Goal: Complete application form: Complete application form

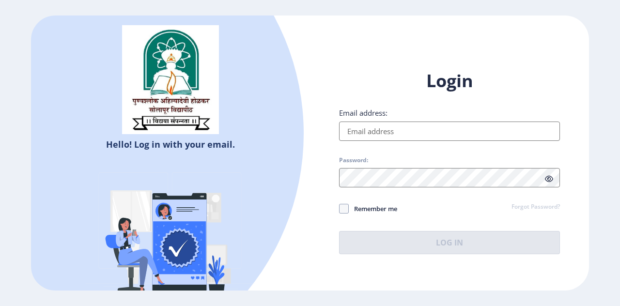
click at [409, 130] on input "Email address:" at bounding box center [449, 130] width 221 height 19
click at [455, 224] on div "Login Email address: Password: Remember me Forgot Password? Log In" at bounding box center [449, 161] width 221 height 184
click at [356, 132] on input "Email address:" at bounding box center [449, 130] width 221 height 19
type input "[EMAIL_ADDRESS][DOMAIN_NAME]"
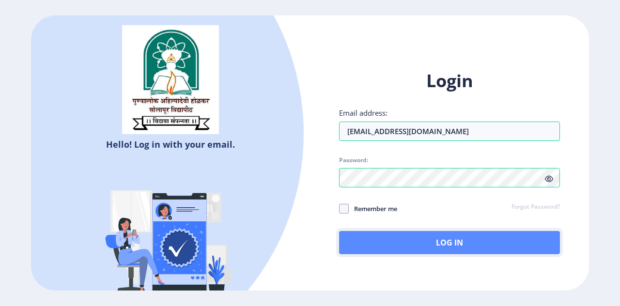
click at [442, 242] on button "Log In" at bounding box center [449, 242] width 221 height 23
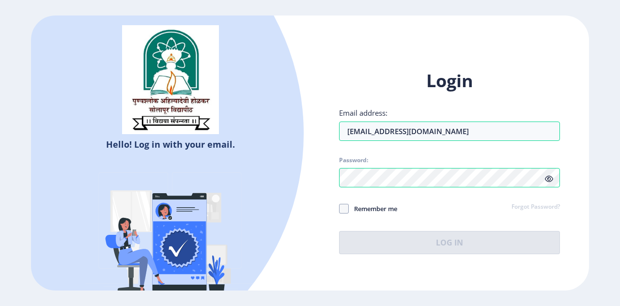
click at [536, 204] on link "Forgot Password?" at bounding box center [535, 207] width 48 height 9
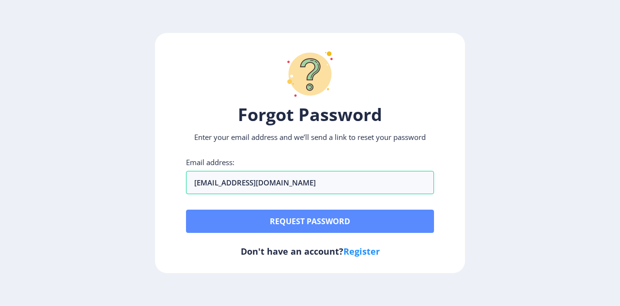
type input "[EMAIL_ADDRESS][DOMAIN_NAME]"
click at [272, 219] on button "Request password" at bounding box center [310, 221] width 248 height 23
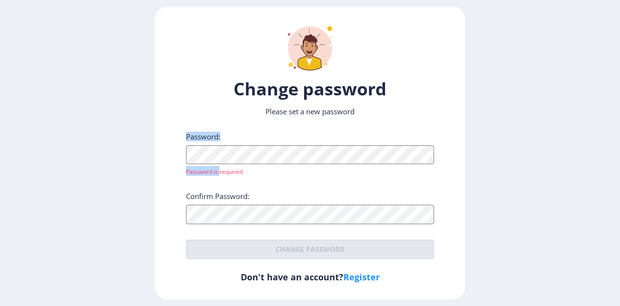
click at [209, 157] on div "Password: Password is required" at bounding box center [310, 154] width 248 height 44
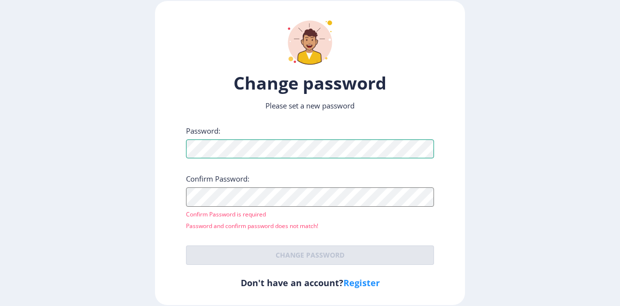
drag, startPoint x: 216, startPoint y: 167, endPoint x: 166, endPoint y: 161, distance: 50.7
click at [166, 161] on div "Change password Please set a new password Password: Confirm Password: Confirm P…" at bounding box center [310, 152] width 310 height 303
drag, startPoint x: 186, startPoint y: 158, endPoint x: 150, endPoint y: 156, distance: 35.9
click at [150, 156] on ngx-reset-password-page "Change password Please set a new password Password: Confirm Password: Confirm P…" at bounding box center [310, 152] width 620 height 303
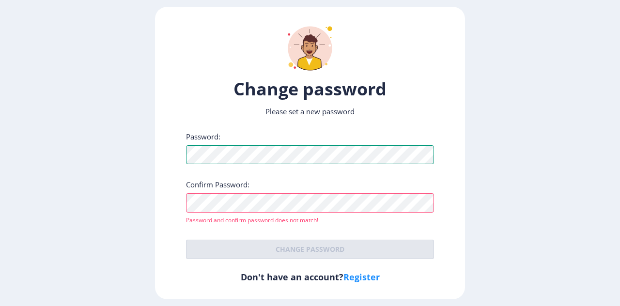
click at [123, 166] on ngx-reset-password-page "Change password Please set a new password Password: Confirm Password: Password …" at bounding box center [310, 153] width 620 height 292
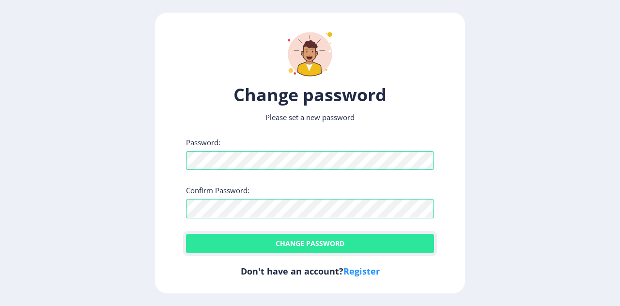
click at [288, 243] on button "Change password" at bounding box center [310, 243] width 248 height 19
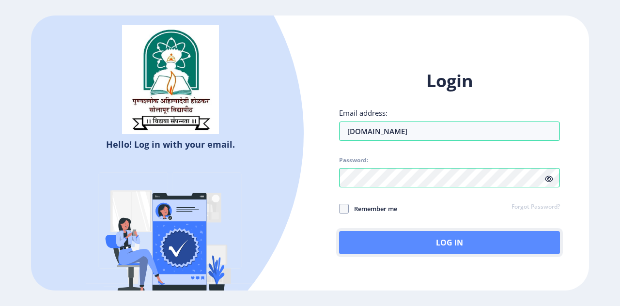
click at [398, 239] on button "Log In" at bounding box center [449, 242] width 221 height 23
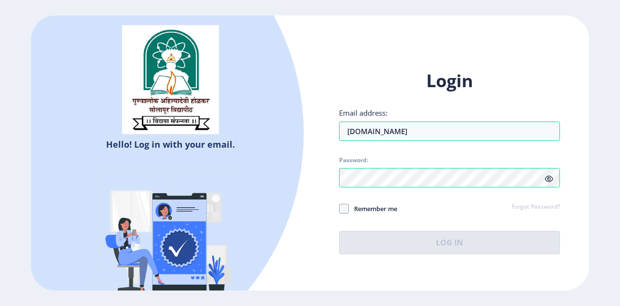
click at [547, 176] on icon at bounding box center [549, 178] width 8 height 7
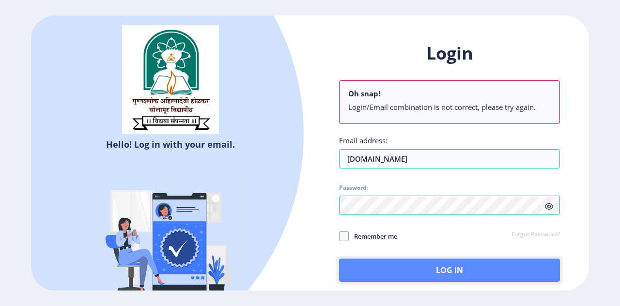
click at [446, 269] on button "Log In" at bounding box center [449, 269] width 221 height 23
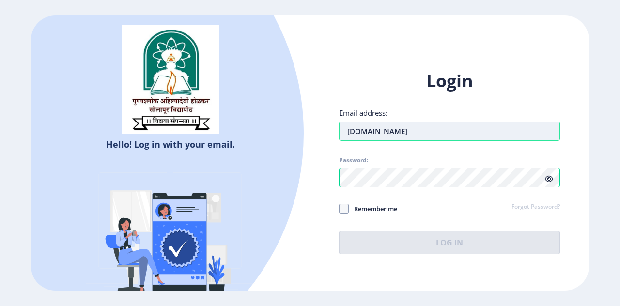
click at [351, 135] on input "[DOMAIN_NAME]" at bounding box center [449, 130] width 221 height 19
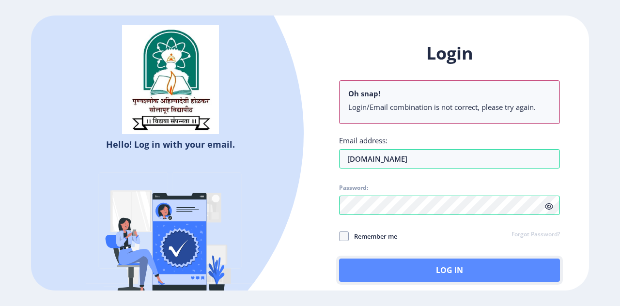
click at [384, 264] on button "Log In" at bounding box center [449, 269] width 221 height 23
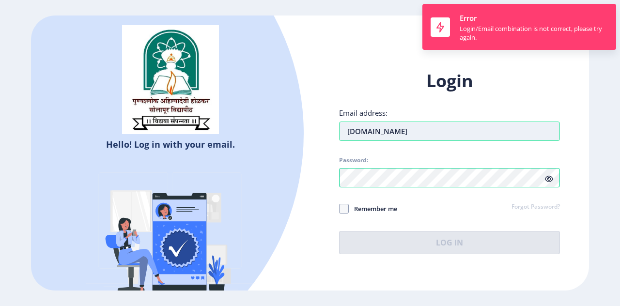
click at [354, 136] on input "Nawgire167.gmail.com" at bounding box center [449, 130] width 221 height 19
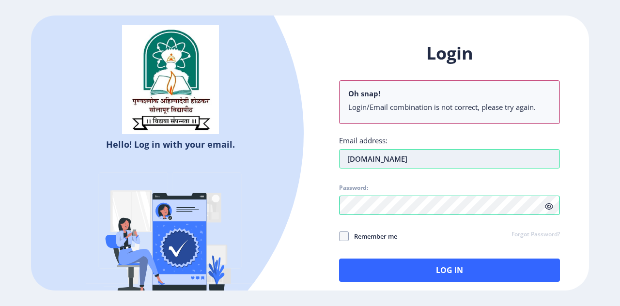
click at [425, 157] on input "[DOMAIN_NAME]" at bounding box center [449, 158] width 221 height 19
type input "[DOMAIN_NAME]"
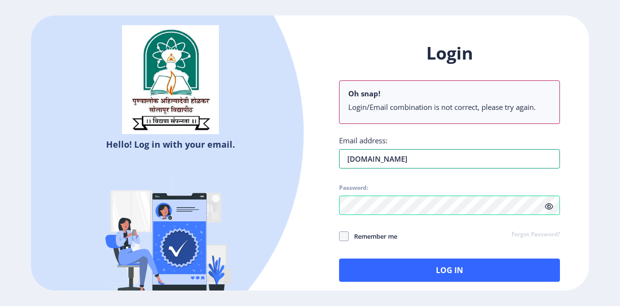
drag, startPoint x: 427, startPoint y: 160, endPoint x: 44, endPoint y: -12, distance: 420.1
click at [44, 0] on html "Hello! Log in with your email. Don't have an account? Register Login Oh snap! L…" at bounding box center [310, 153] width 620 height 306
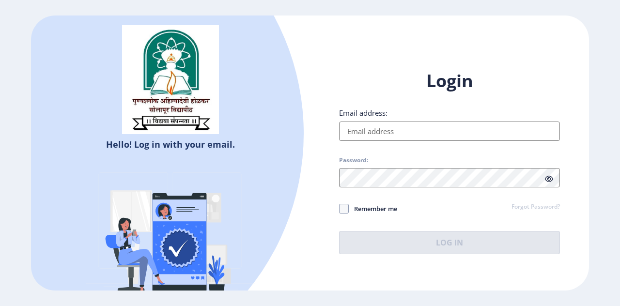
type input "nawgire167.gmail.com"
click at [549, 180] on icon at bounding box center [549, 178] width 8 height 7
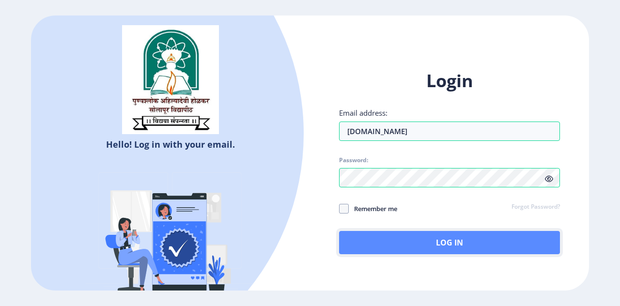
click at [444, 236] on button "Log In" at bounding box center [449, 242] width 221 height 23
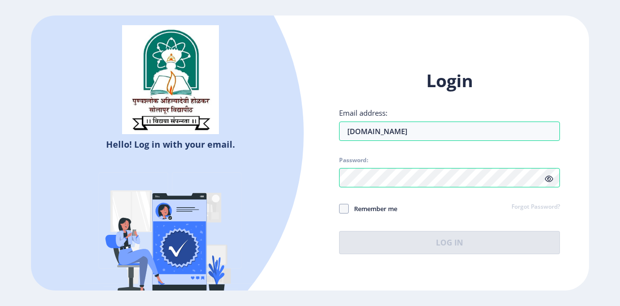
click at [536, 210] on link "Forgot Password?" at bounding box center [535, 207] width 48 height 9
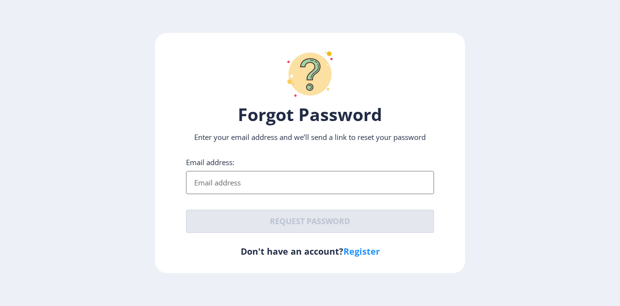
click at [219, 185] on input "Email address:" at bounding box center [310, 182] width 248 height 23
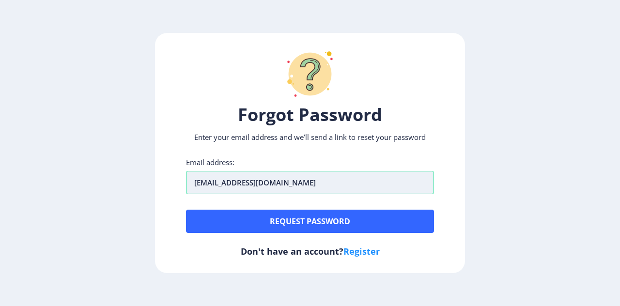
type input "[EMAIL_ADDRESS][DOMAIN_NAME]"
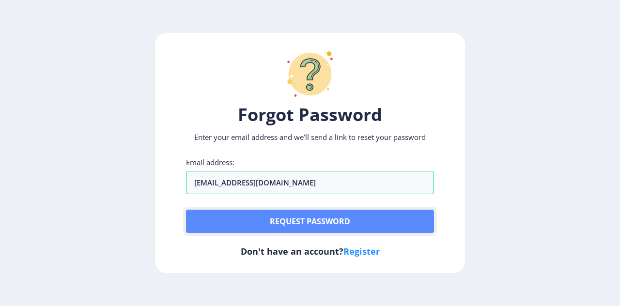
click at [279, 221] on button "Request password" at bounding box center [310, 221] width 248 height 23
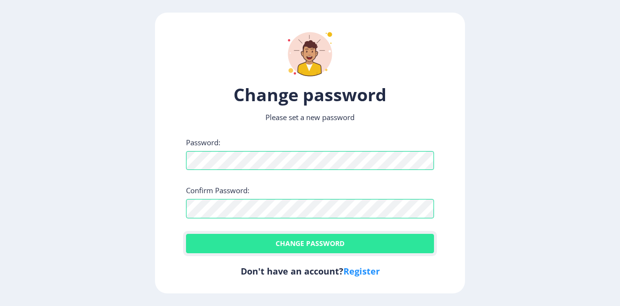
click at [265, 243] on button "Change password" at bounding box center [310, 243] width 248 height 19
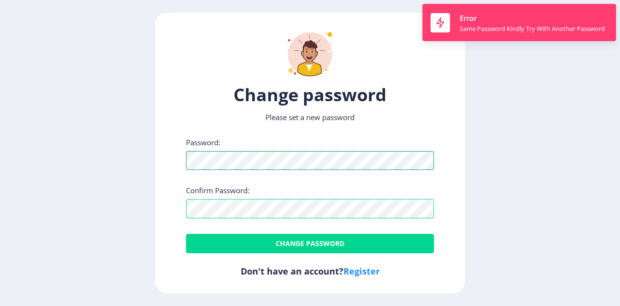
click at [128, 160] on ngx-reset-password-page "Change password Please set a new password Password: Confirm Password: Change pa…" at bounding box center [310, 153] width 620 height 280
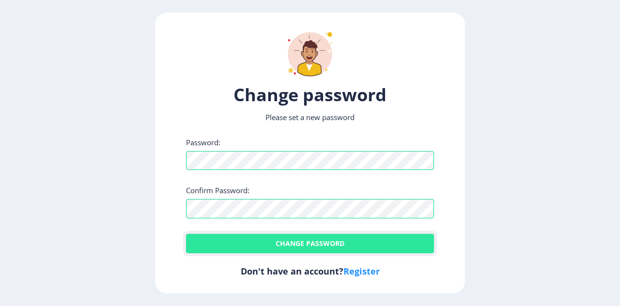
click at [281, 241] on button "Change password" at bounding box center [310, 243] width 248 height 19
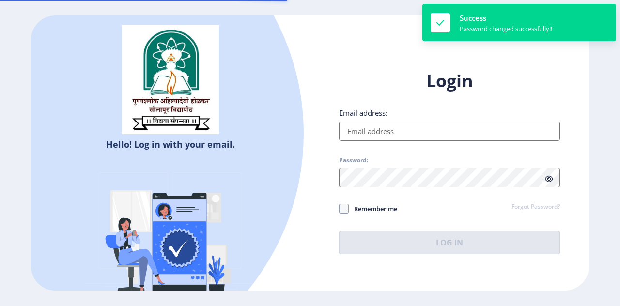
type input "[DOMAIN_NAME]"
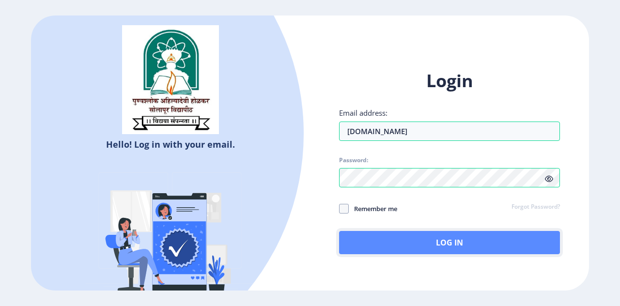
click at [442, 242] on button "Log In" at bounding box center [449, 242] width 221 height 23
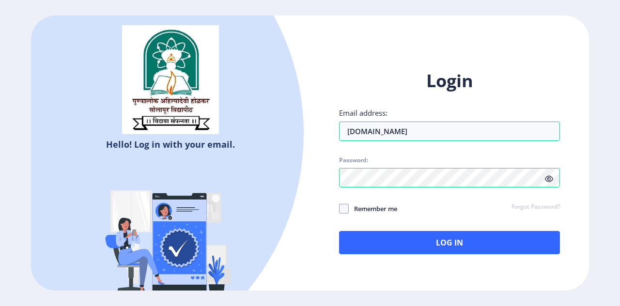
click at [546, 178] on icon at bounding box center [549, 178] width 8 height 7
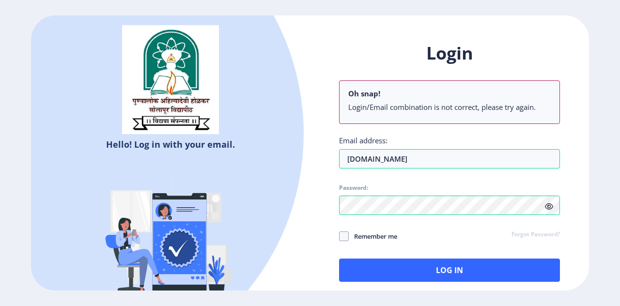
click at [339, 202] on div "Login Oh snap! Login/Email combination is not correct, please try again. Email …" at bounding box center [449, 162] width 221 height 240
click at [392, 158] on input "nawgire167.gmail.com" at bounding box center [449, 158] width 221 height 19
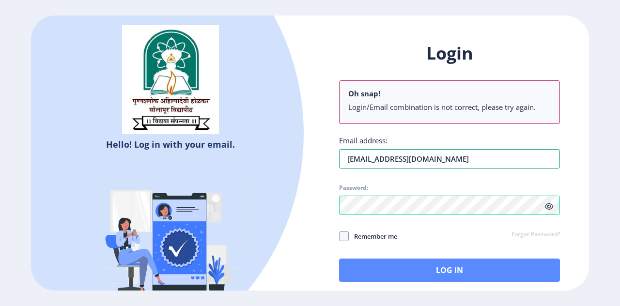
type input "[EMAIL_ADDRESS][DOMAIN_NAME]"
click at [446, 267] on button "Log In" at bounding box center [449, 269] width 221 height 23
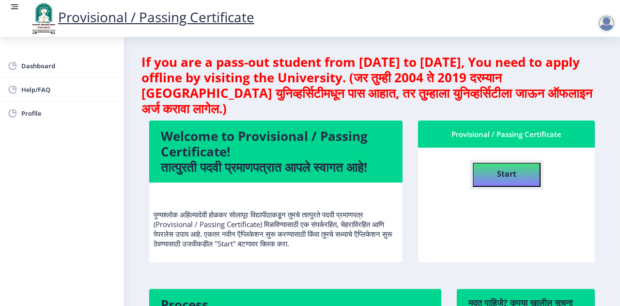
click at [518, 164] on button "Start" at bounding box center [506, 175] width 68 height 24
select select
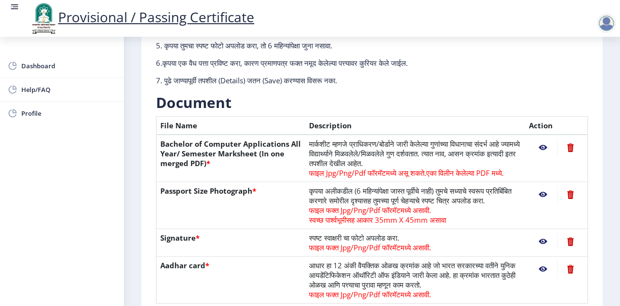
scroll to position [149, 0]
click at [540, 147] on nb-action at bounding box center [543, 146] width 28 height 17
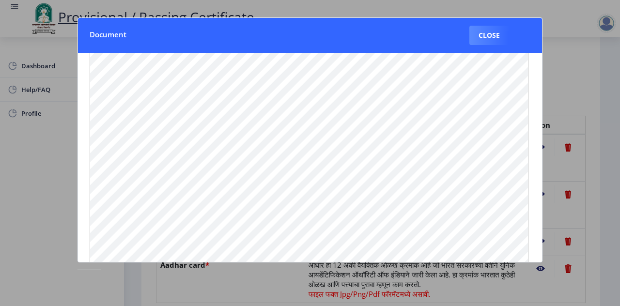
scroll to position [0, 0]
click at [472, 43] on button "Close" at bounding box center [489, 35] width 40 height 19
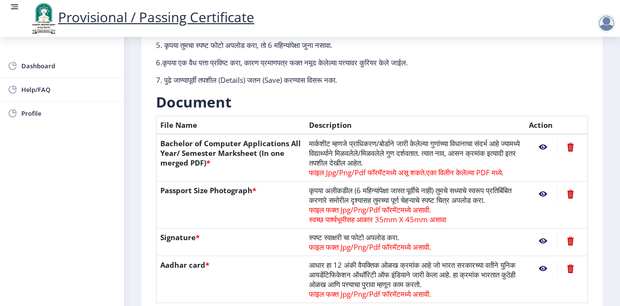
click at [540, 192] on nb-action at bounding box center [543, 193] width 28 height 17
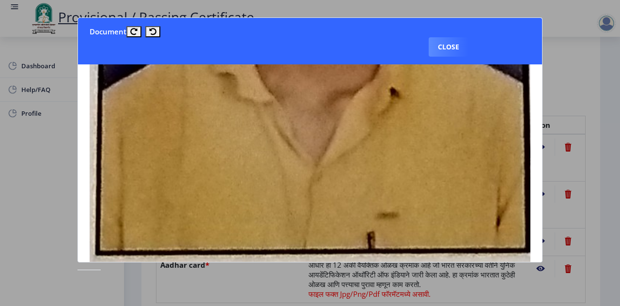
scroll to position [396, 0]
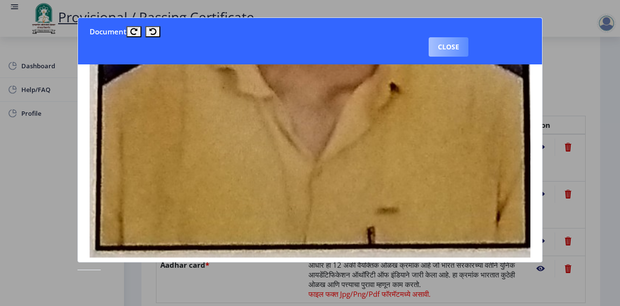
click at [453, 51] on button "Close" at bounding box center [448, 46] width 40 height 19
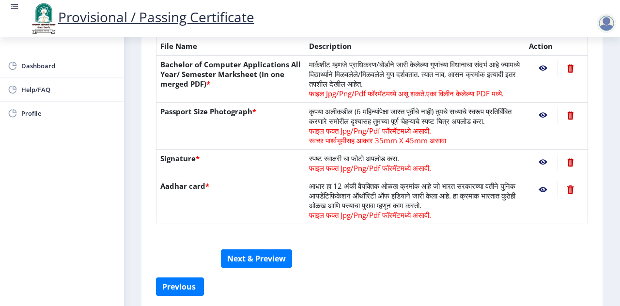
scroll to position [227, 0]
click at [536, 169] on nb-action at bounding box center [543, 162] width 28 height 17
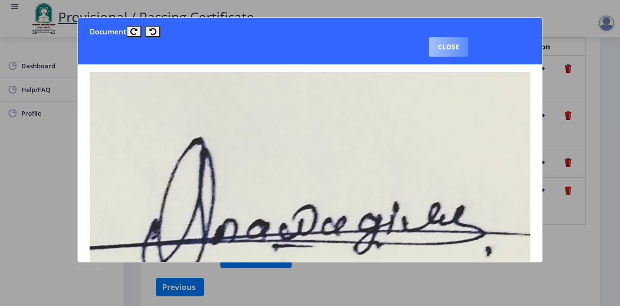
click at [450, 41] on button "Close" at bounding box center [448, 46] width 40 height 19
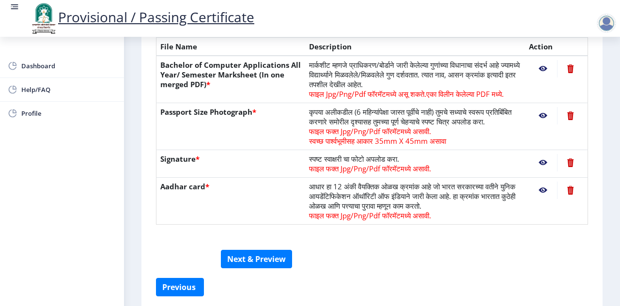
click at [542, 199] on nb-action at bounding box center [543, 190] width 28 height 17
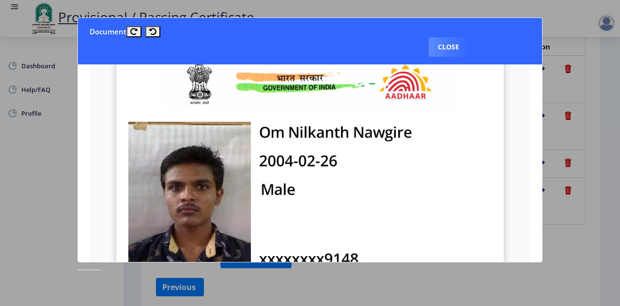
scroll to position [160, 0]
click at [454, 45] on button "Close" at bounding box center [448, 46] width 40 height 19
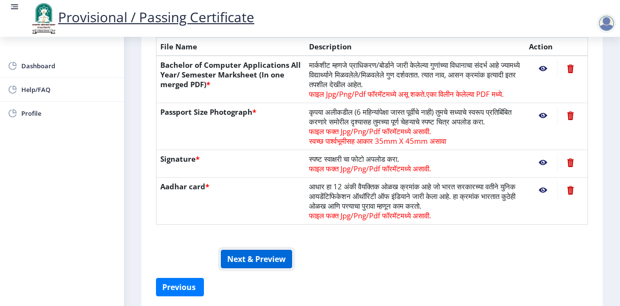
click at [229, 266] on button "Next & Preview" at bounding box center [256, 259] width 71 height 18
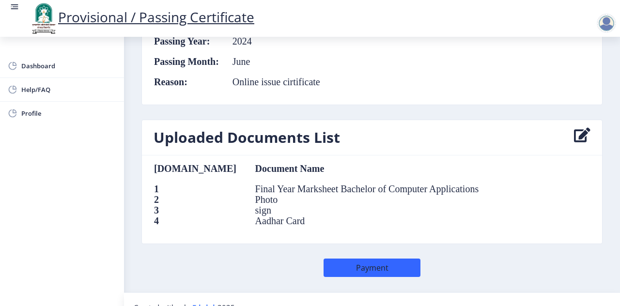
scroll to position [505, 0]
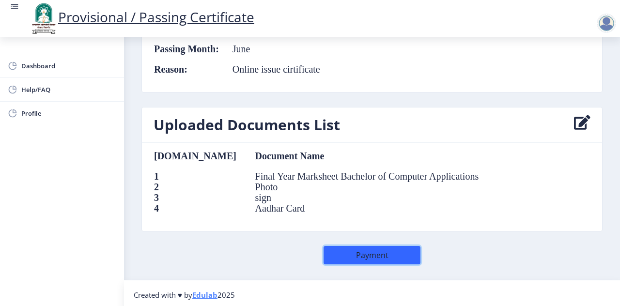
click at [371, 247] on button "Payment" at bounding box center [371, 255] width 97 height 18
select select
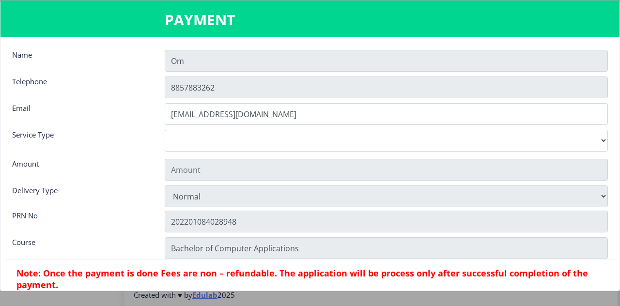
type input "155"
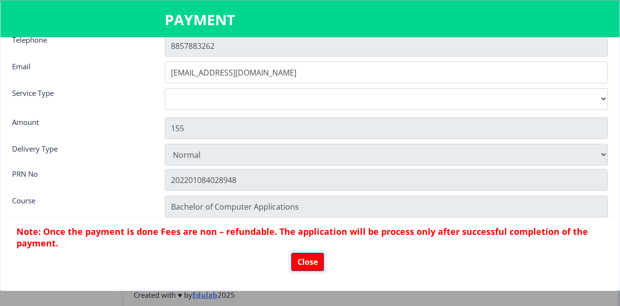
click at [300, 260] on button "Close" at bounding box center [307, 262] width 33 height 18
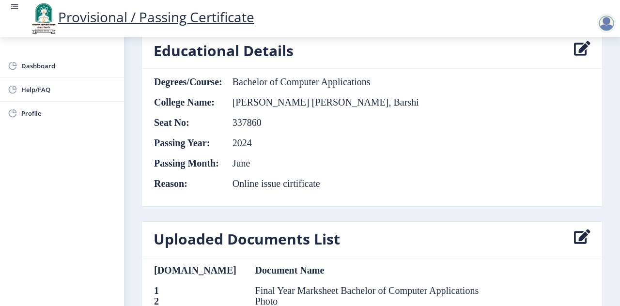
scroll to position [390, 0]
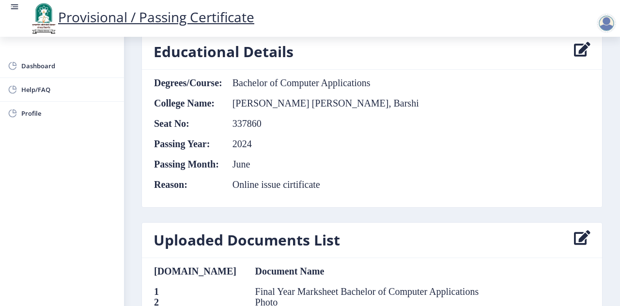
click at [580, 42] on icon at bounding box center [582, 51] width 16 height 19
select select
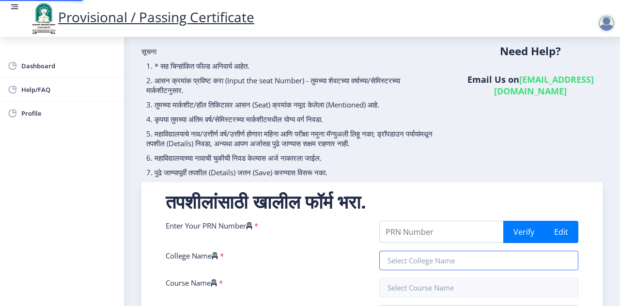
type input "202201084028948"
type input "[PERSON_NAME] [PERSON_NAME], Barshi"
type input "Bachelor of Computer Applications"
type input "Om [PERSON_NAME]"
type input "[PERSON_NAME]"
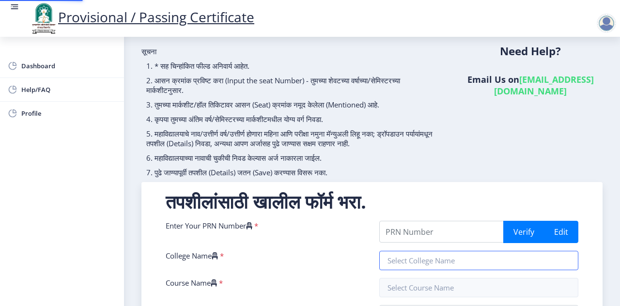
type input "Computer application"
type input "Online issue cirtificate"
type input "337860"
select select "FIRST CLASS"
select select "Regular"
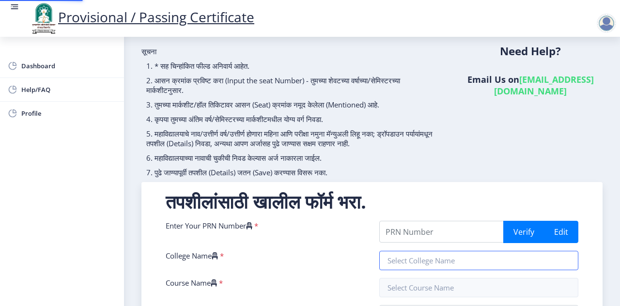
select select "None"
select select "2024"
select select "June"
select select "Semester"
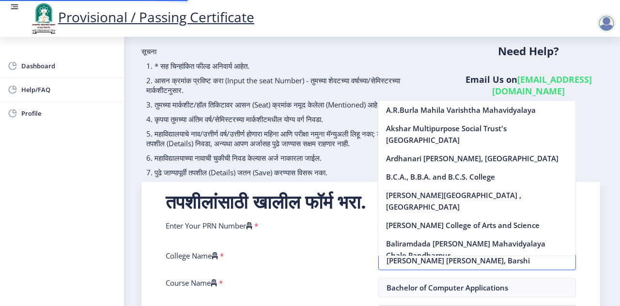
scroll to position [8, 0]
click at [291, 182] on div "सूचना 1. * सह चिन्हांकित फील्ड अनिवार्य आहेत. 2. आसन क्रमांक प्रविष्ट करा (Inpu…" at bounding box center [291, 114] width 315 height 136
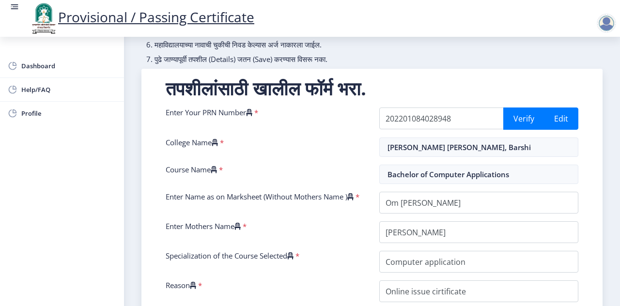
scroll to position [121, 0]
click at [527, 128] on button "Verify" at bounding box center [523, 118] width 41 height 22
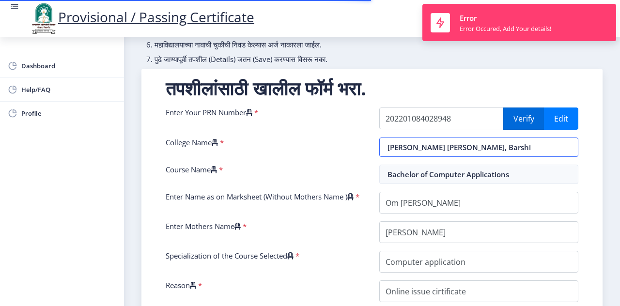
select select "FIRST CLASS"
select select "Regular"
select select "None"
select select "2024"
select select "June"
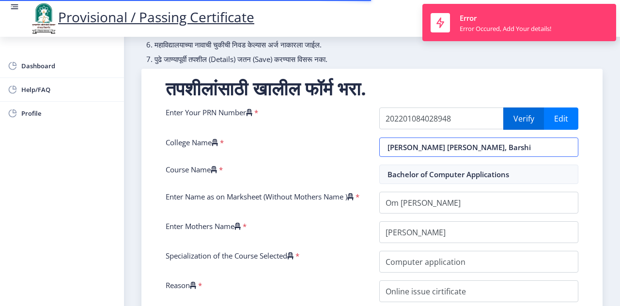
select select "Semester"
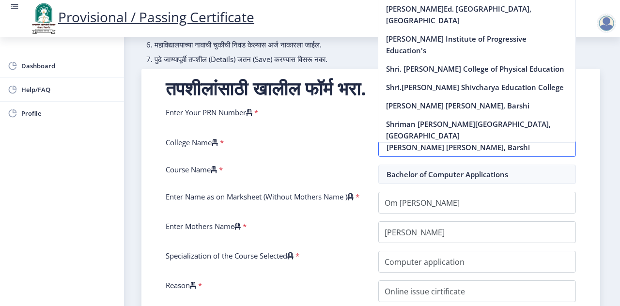
scroll to position [1933, 0]
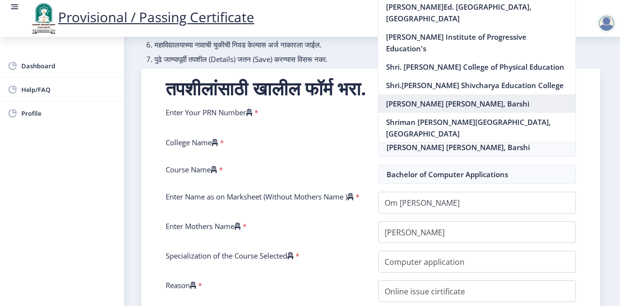
click at [421, 94] on nb-option "[PERSON_NAME] [PERSON_NAME], Barshi" at bounding box center [476, 103] width 197 height 18
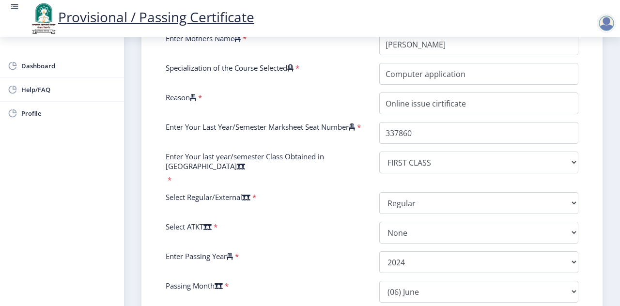
scroll to position [312, 0]
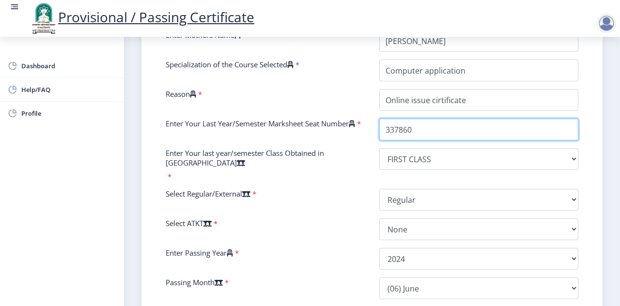
drag, startPoint x: 418, startPoint y: 138, endPoint x: 381, endPoint y: 144, distance: 37.2
click at [381, 140] on input "Enter Your Last Year/Semester Marksheet Seat Number" at bounding box center [478, 130] width 199 height 22
type input "157513"
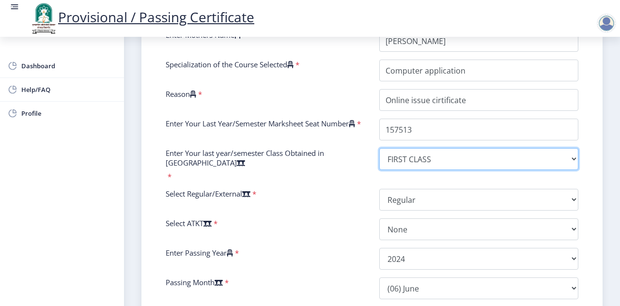
click at [441, 170] on select "Select result/class DISTINCTION FIRST CLASS HIGHER SECOND CLASS SECOND CLASS PA…" at bounding box center [478, 159] width 199 height 22
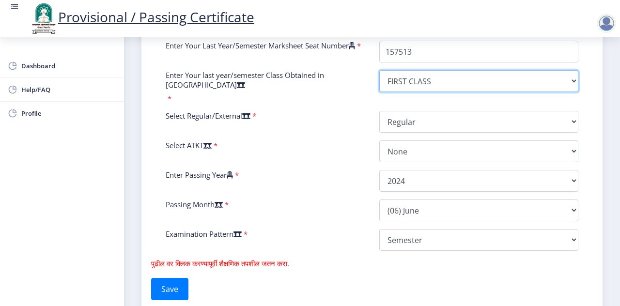
scroll to position [395, 0]
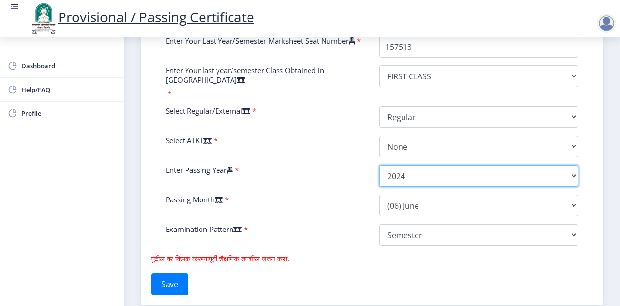
click at [463, 187] on select "2025 2024 2023 2022 2021 2020 2019 2018 2017 2016 2015 2014 2013 2012 2011 2010…" at bounding box center [478, 176] width 199 height 22
select select "2025"
click at [379, 177] on select "2025 2024 2023 2022 2021 2020 2019 2018 2017 2016 2015 2014 2013 2012 2011 2010…" at bounding box center [478, 176] width 199 height 22
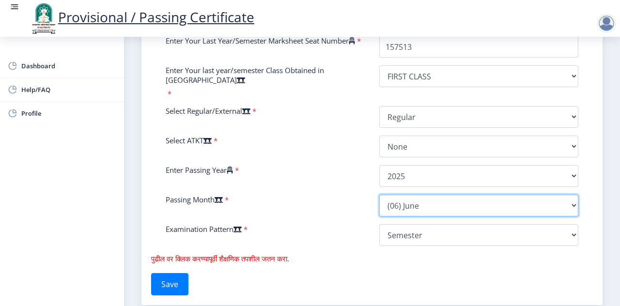
click at [442, 212] on select "Please select PassingMonth (01) January (02) February (03) March (04) April (05…" at bounding box center [478, 206] width 199 height 22
select select "March"
click at [379, 206] on select "Please select PassingMonth (01) January (02) February (03) March (04) April (05…" at bounding box center [478, 206] width 199 height 22
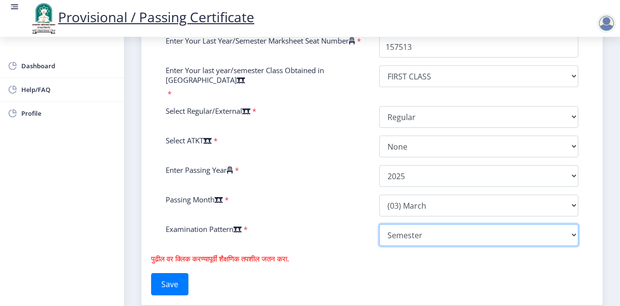
click at [416, 236] on select "Select Yearly Semester" at bounding box center [478, 235] width 199 height 22
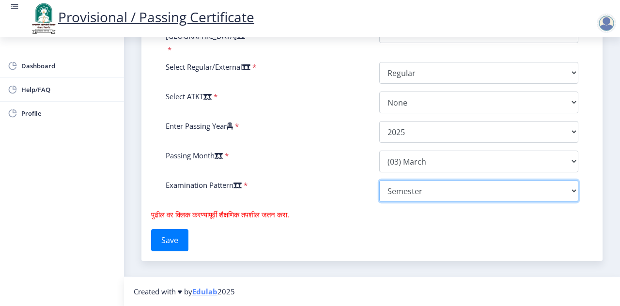
scroll to position [444, 0]
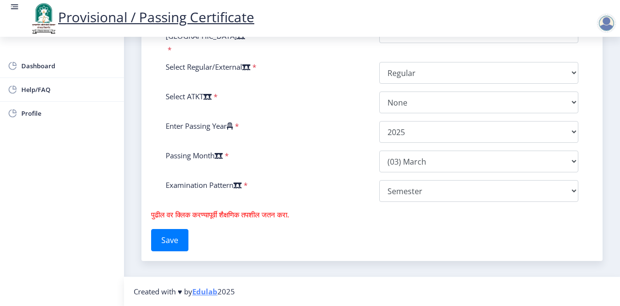
click at [180, 234] on div "तपशीलांसाठी खालील फॉर्म भरा. Enter Your PRN Number * 202201084028948 Verify Edi…" at bounding box center [371, 6] width 461 height 510
click at [180, 249] on button "Save" at bounding box center [169, 240] width 37 height 22
click at [178, 248] on button "Save" at bounding box center [169, 240] width 37 height 22
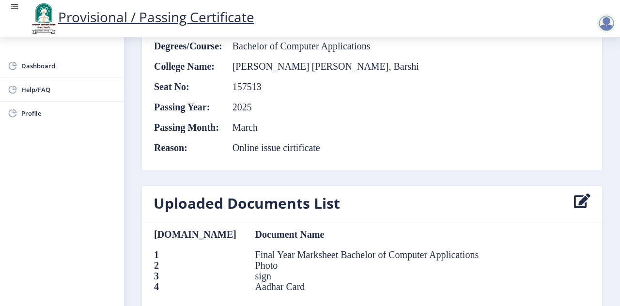
scroll to position [505, 0]
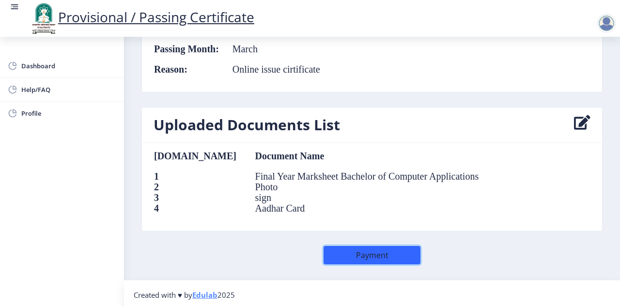
click at [384, 252] on button "Payment" at bounding box center [371, 255] width 97 height 18
select select
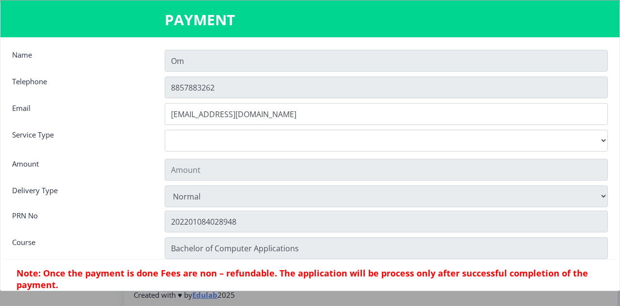
type input "155"
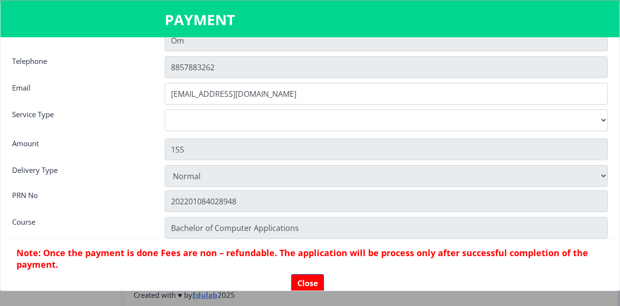
scroll to position [20, 0]
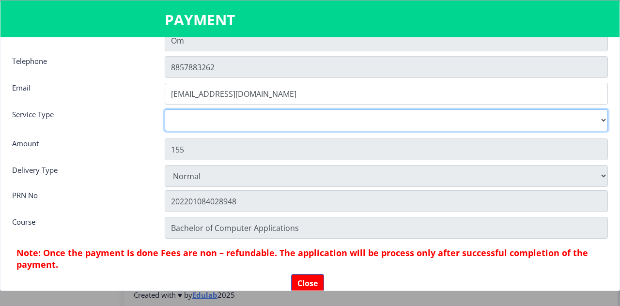
click at [345, 122] on select "Digital Courier Pickup" at bounding box center [386, 120] width 443 height 22
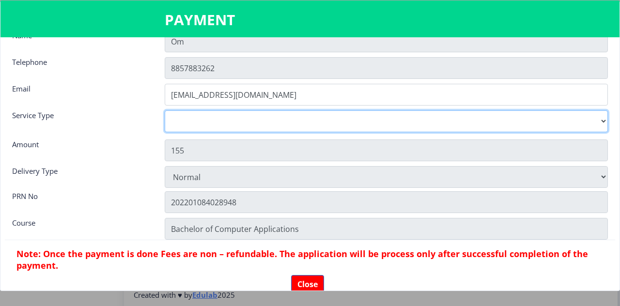
scroll to position [19, 0]
click at [345, 122] on select "Digital Courier Pickup" at bounding box center [386, 121] width 443 height 22
select select "old"
click at [165, 110] on select "Digital Courier Pickup" at bounding box center [386, 121] width 443 height 22
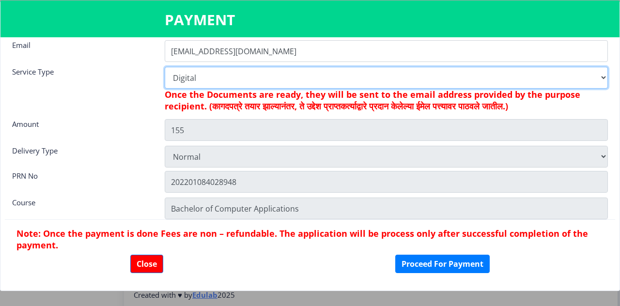
scroll to position [65, 0]
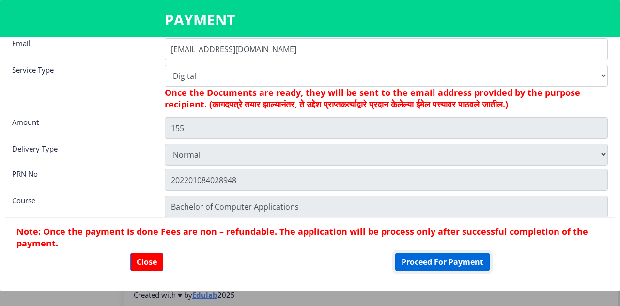
click at [411, 256] on button "Proceed For Payment" at bounding box center [442, 262] width 94 height 18
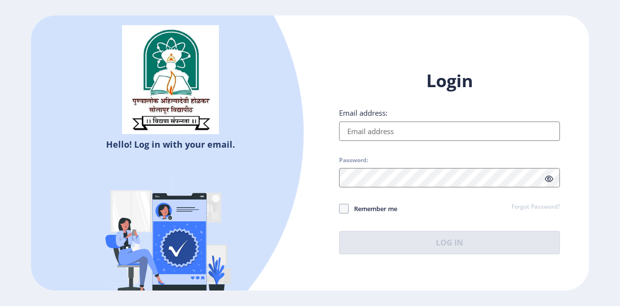
type input "[EMAIL_ADDRESS][DOMAIN_NAME]"
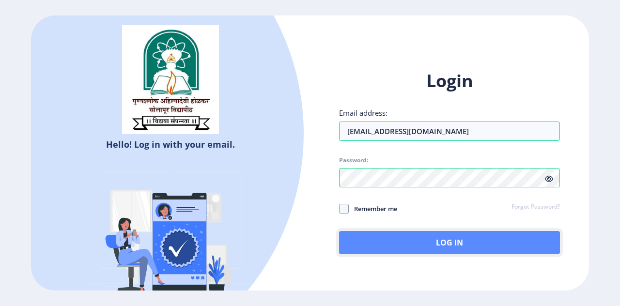
click at [346, 244] on button "Log In" at bounding box center [449, 242] width 221 height 23
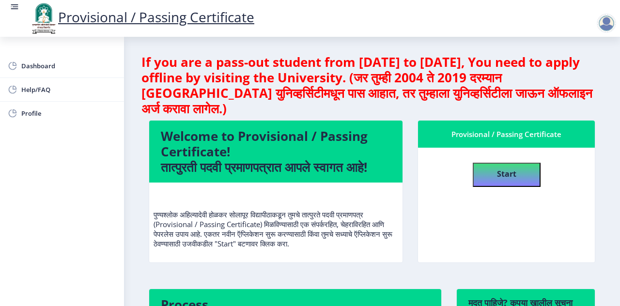
scroll to position [3, 0]
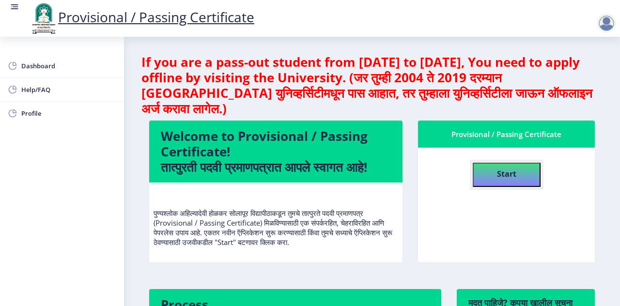
click at [515, 177] on button "Start" at bounding box center [506, 175] width 68 height 24
select select
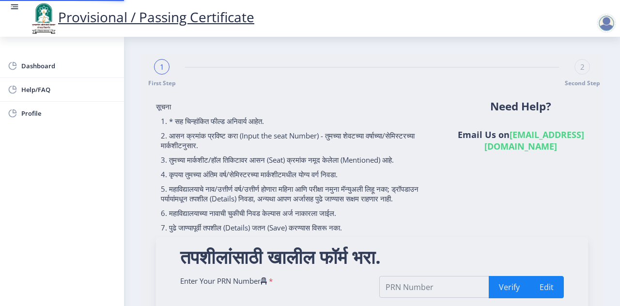
type input "202201084028948"
type input "[PERSON_NAME] [PERSON_NAME], Barshi"
type input "Bachelor of Computer Applications"
type input "Om [PERSON_NAME]"
type input "[PERSON_NAME]"
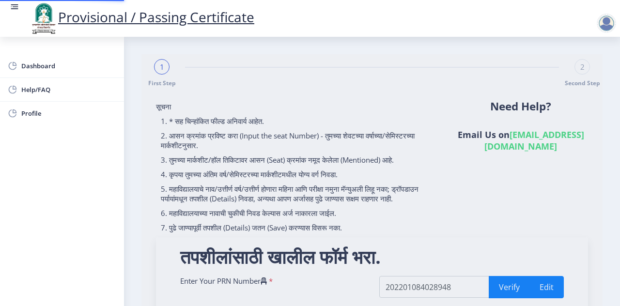
type input "Computer application"
type input "Online issue cirtificate"
type input "157513"
select select "FIRST CLASS"
select select "Regular"
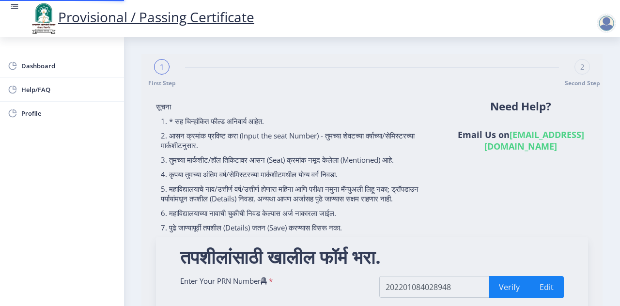
select select "None"
select select "2025"
select select "March"
select select "Semester"
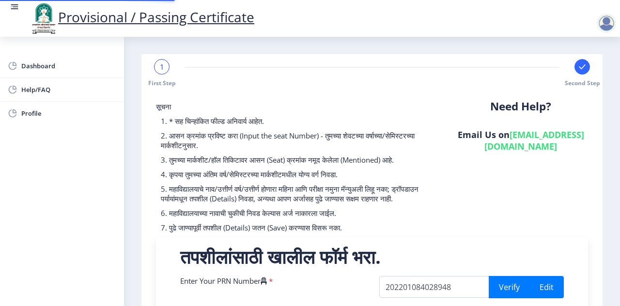
scroll to position [0, 12]
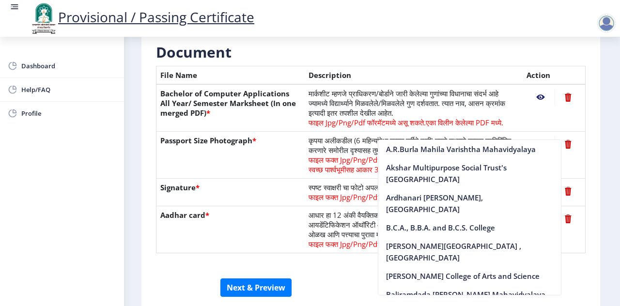
click at [284, 193] on th "Signature *" at bounding box center [230, 193] width 148 height 28
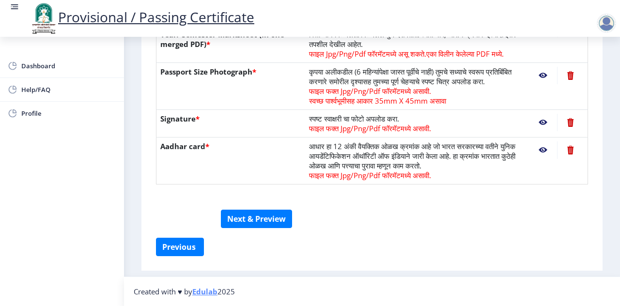
scroll to position [275, 0]
click at [271, 215] on button "Next & Preview" at bounding box center [256, 219] width 71 height 18
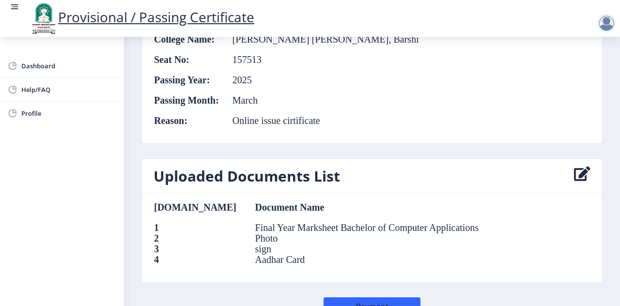
scroll to position [505, 0]
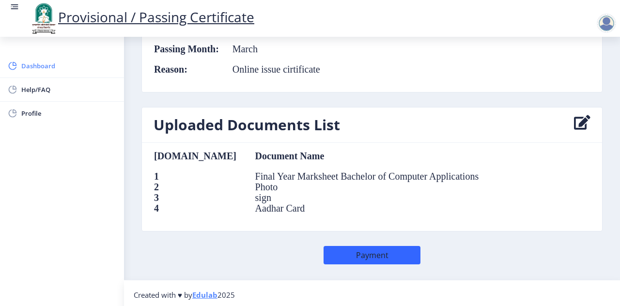
click at [29, 67] on span "Dashboard" at bounding box center [68, 66] width 95 height 12
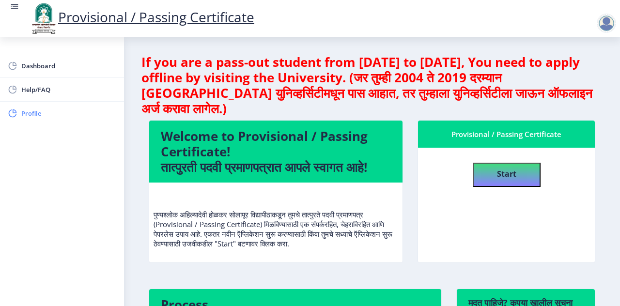
click at [35, 107] on span "Profile" at bounding box center [68, 113] width 95 height 12
select select "[DEMOGRAPHIC_DATA]"
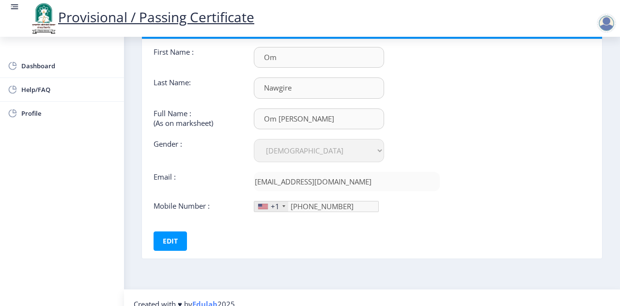
scroll to position [65, 0]
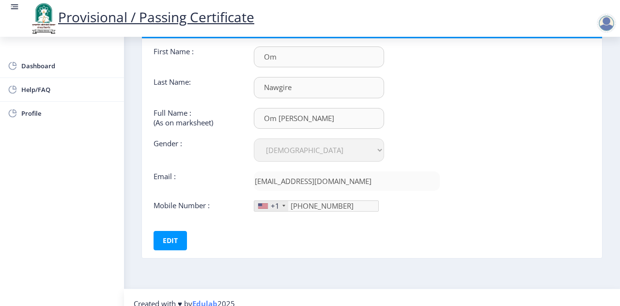
click at [271, 202] on div "+1" at bounding box center [275, 206] width 9 height 10
click at [277, 202] on div "+1" at bounding box center [275, 206] width 9 height 10
click at [280, 202] on div "+1" at bounding box center [271, 206] width 34 height 10
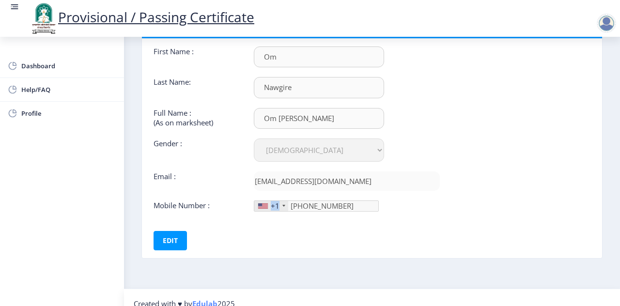
click at [280, 202] on div "+1" at bounding box center [271, 206] width 34 height 10
click at [343, 203] on div "+1 [GEOGRAPHIC_DATA] +1 [GEOGRAPHIC_DATA] +44 [GEOGRAPHIC_DATA] (‫[GEOGRAPHIC_D…" at bounding box center [316, 205] width 125 height 11
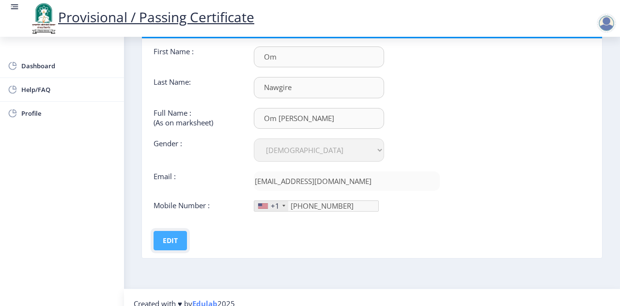
click at [161, 243] on button "Edit" at bounding box center [169, 240] width 33 height 19
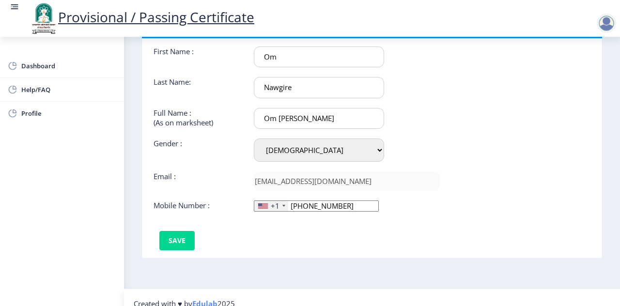
click at [271, 203] on div "+1" at bounding box center [275, 206] width 9 height 10
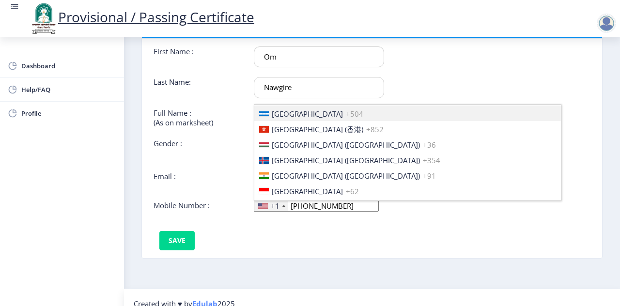
scroll to position [1500, 0]
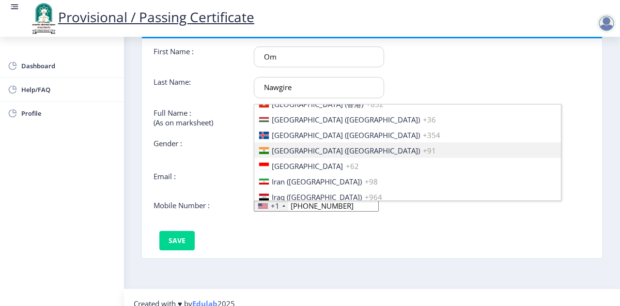
click at [303, 146] on span "[GEOGRAPHIC_DATA] ([GEOGRAPHIC_DATA])" at bounding box center [346, 151] width 148 height 10
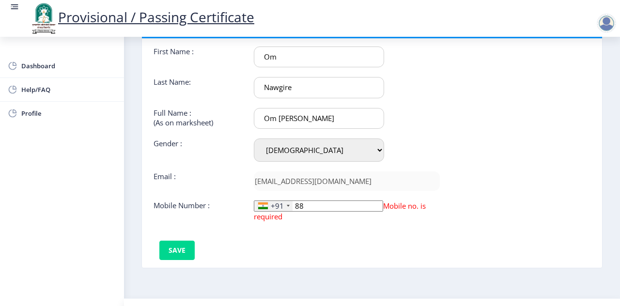
type input "8"
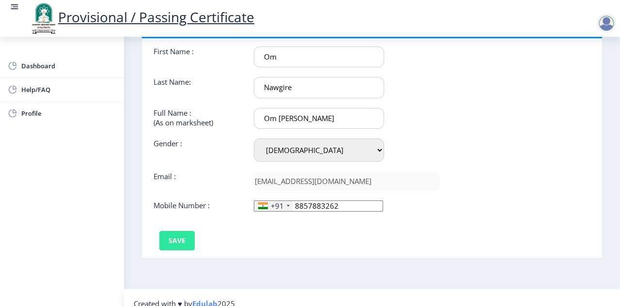
type input "8857883262"
click at [172, 238] on button "Save" at bounding box center [176, 240] width 35 height 19
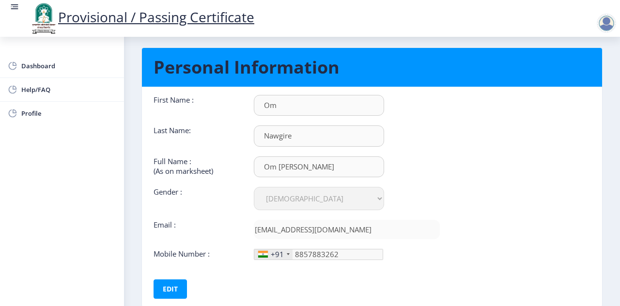
scroll to position [0, 0]
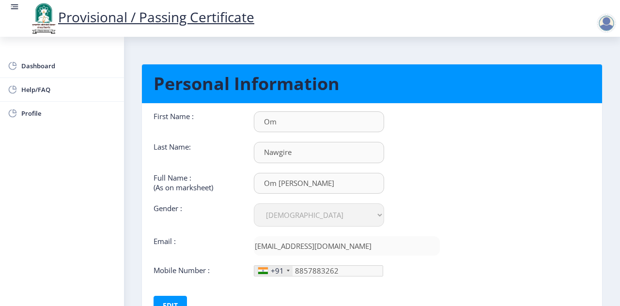
click at [603, 7] on nav "Provisional / Passing Certificate" at bounding box center [310, 18] width 620 height 37
click at [606, 24] on div at bounding box center [605, 23] width 19 height 19
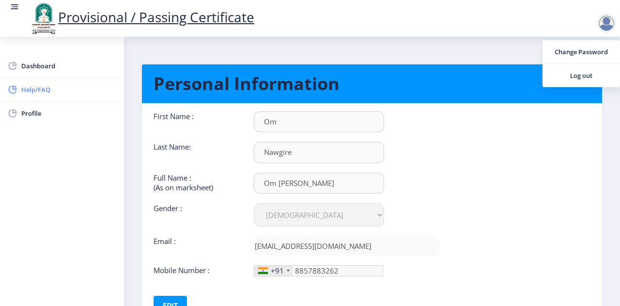
click at [22, 90] on span "Help/FAQ" at bounding box center [68, 90] width 95 height 12
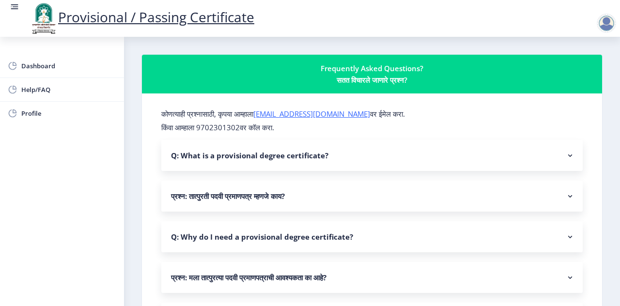
click at [570, 156] on rect at bounding box center [570, 156] width 10 height 10
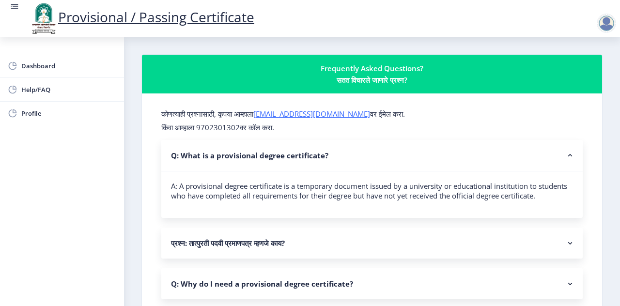
click at [600, 32] on div at bounding box center [607, 23] width 23 height 19
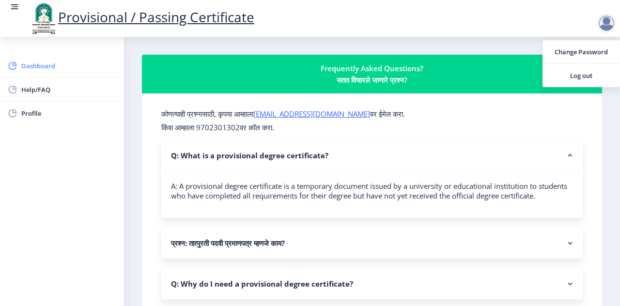
click at [6, 68] on link "Dashboard" at bounding box center [62, 65] width 124 height 23
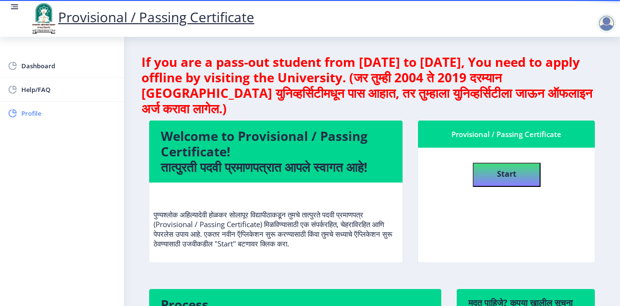
click at [27, 117] on span "Profile" at bounding box center [68, 113] width 95 height 12
select select
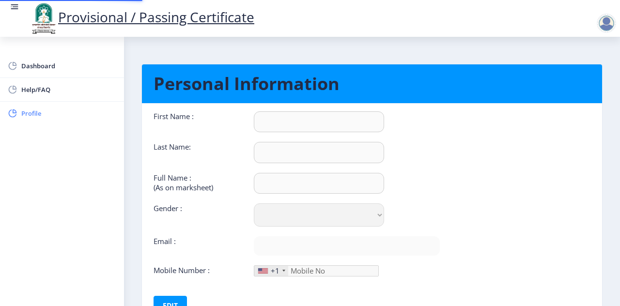
type input "Om"
type input "Nawgire"
type input "Om [PERSON_NAME]"
select select "[DEMOGRAPHIC_DATA]"
type input "[EMAIL_ADDRESS][DOMAIN_NAME]"
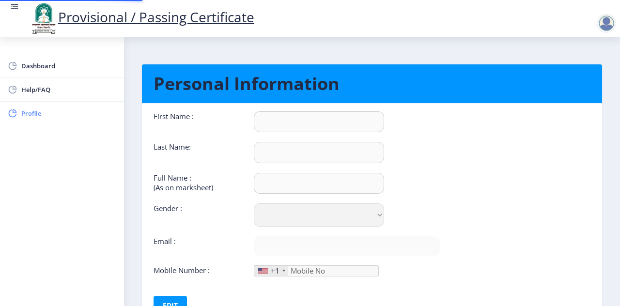
type input "8857883262"
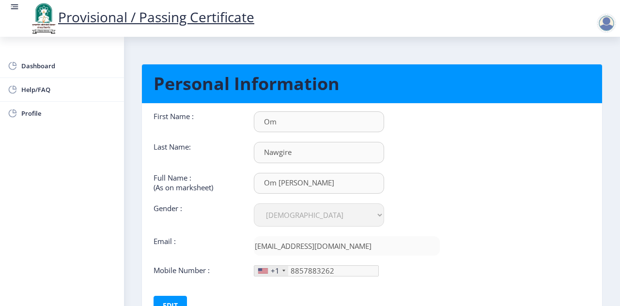
scroll to position [75, 0]
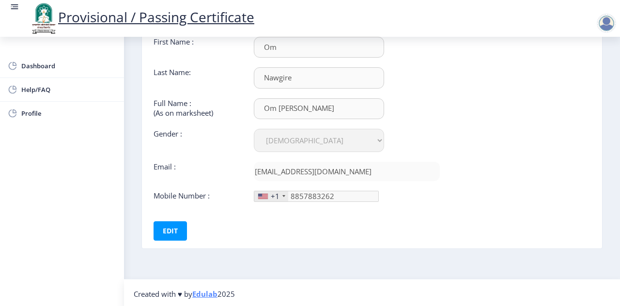
click at [14, 7] on rect at bounding box center [16, 6] width 6 height 1
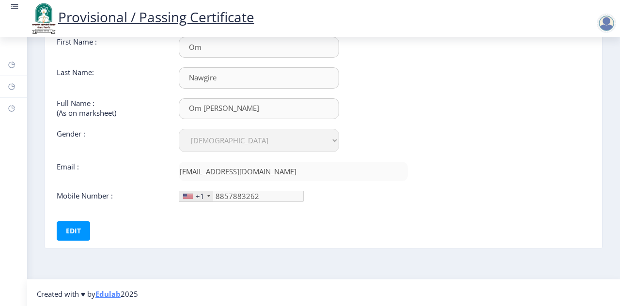
click at [13, 12] on rect at bounding box center [15, 7] width 10 height 10
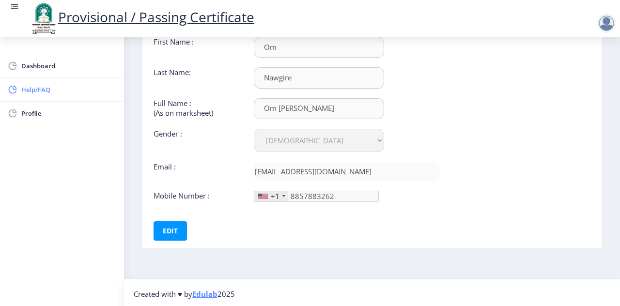
click at [56, 91] on span "Help/FAQ" at bounding box center [68, 90] width 95 height 12
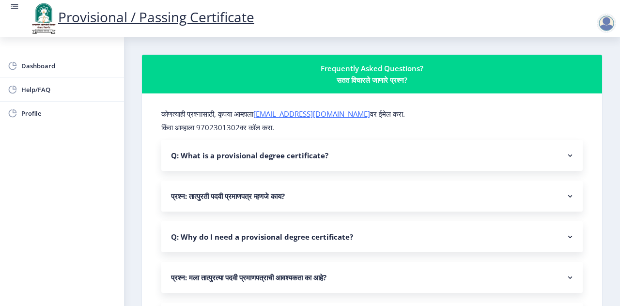
click at [241, 128] on p "किंवा आम्हाला 9702301302वर कॉल करा." at bounding box center [371, 127] width 421 height 10
click at [499, 266] on nb-accordion-item-header "प्रश्न: मला तात्पुरत्या पदवी प्रमाणपत्राची आवश्यकता का आहे?" at bounding box center [371, 277] width 421 height 31
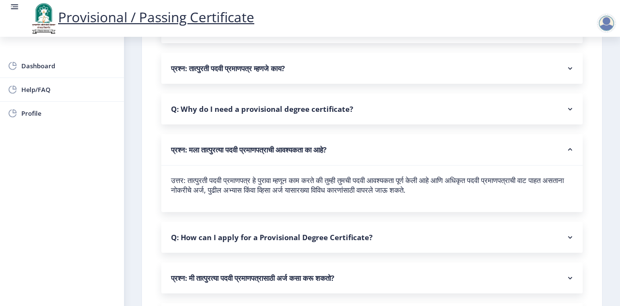
scroll to position [128, 0]
click at [367, 237] on nb-accordion-item-header "Q: How can I apply for a Provisional Degree Certificate?" at bounding box center [371, 236] width 421 height 31
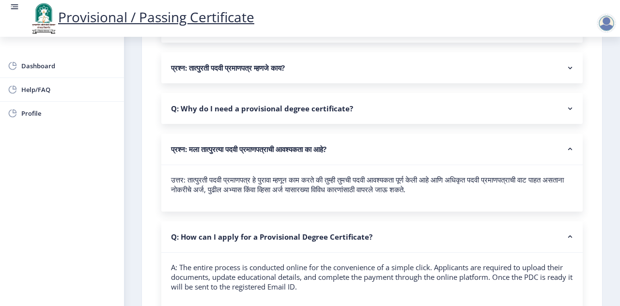
scroll to position [188, 0]
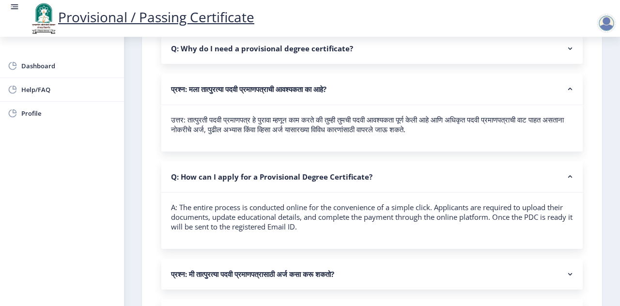
click at [355, 264] on nb-accordion-item-header "प्रश्न: मी तात्पुरत्या पदवी प्रमाणपत्रासाठी अर्ज कसा करू शकतो?" at bounding box center [371, 273] width 421 height 31
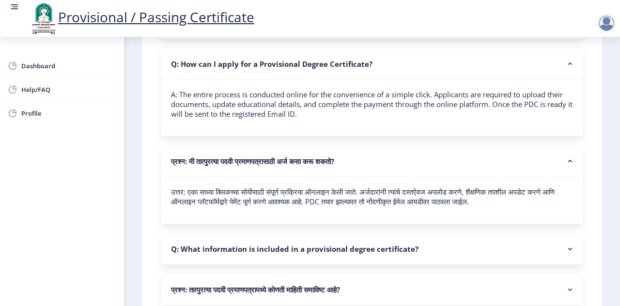
scroll to position [303, 0]
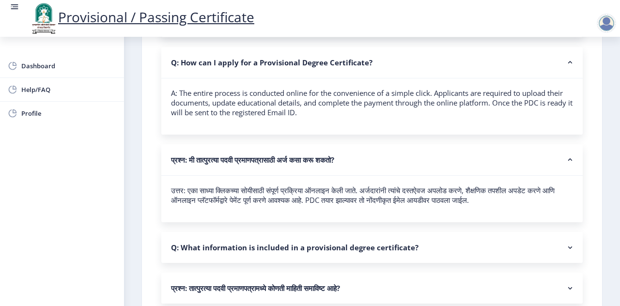
select select
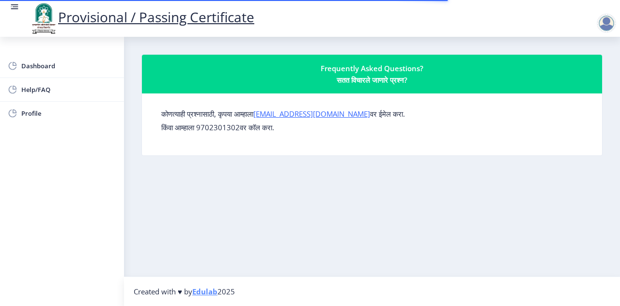
select select
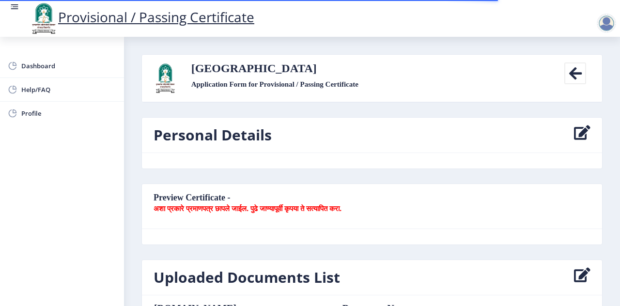
select select
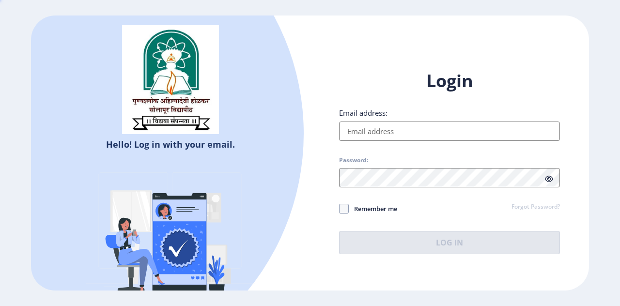
type input "[EMAIL_ADDRESS][DOMAIN_NAME]"
